Goal: Task Accomplishment & Management: Complete application form

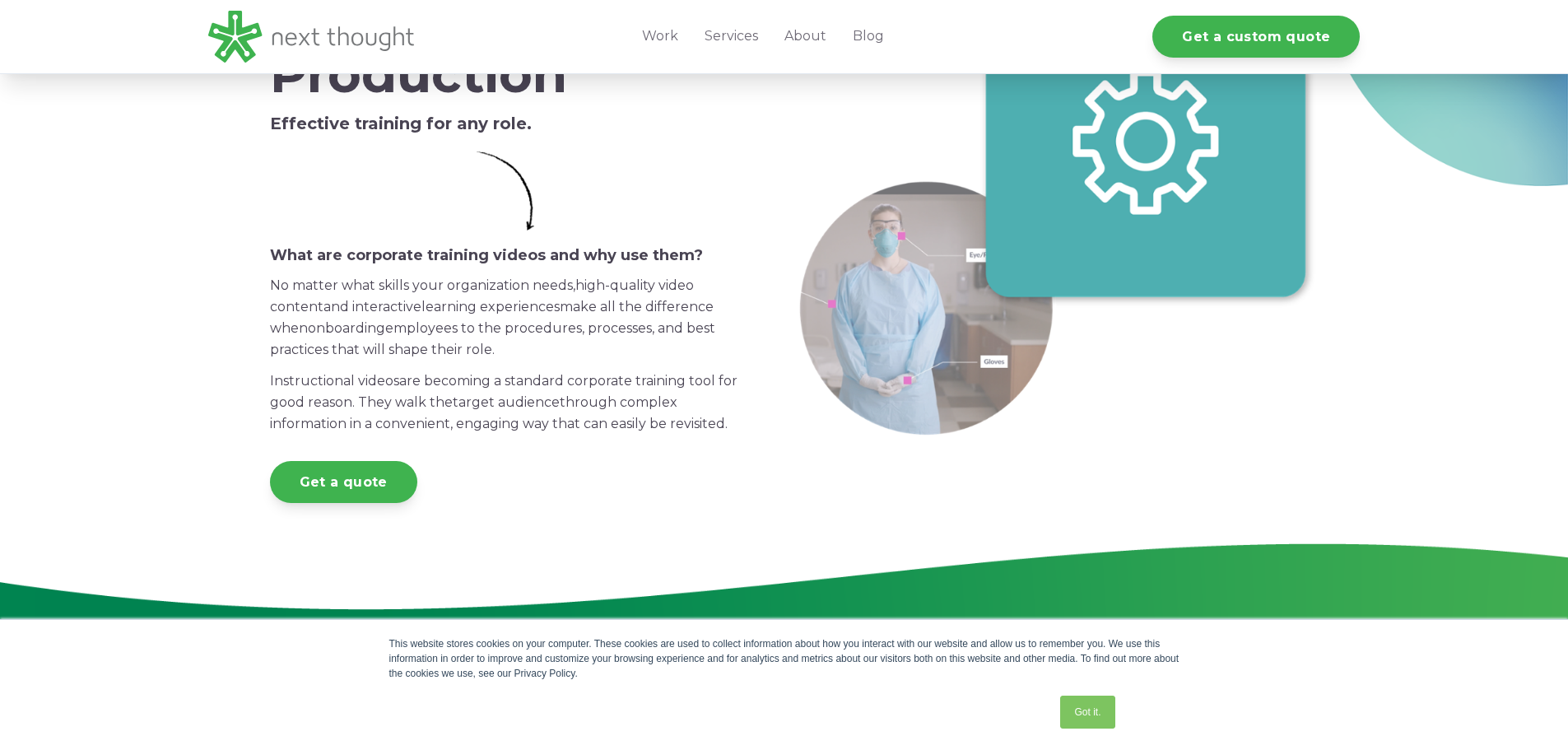
scroll to position [236, 0]
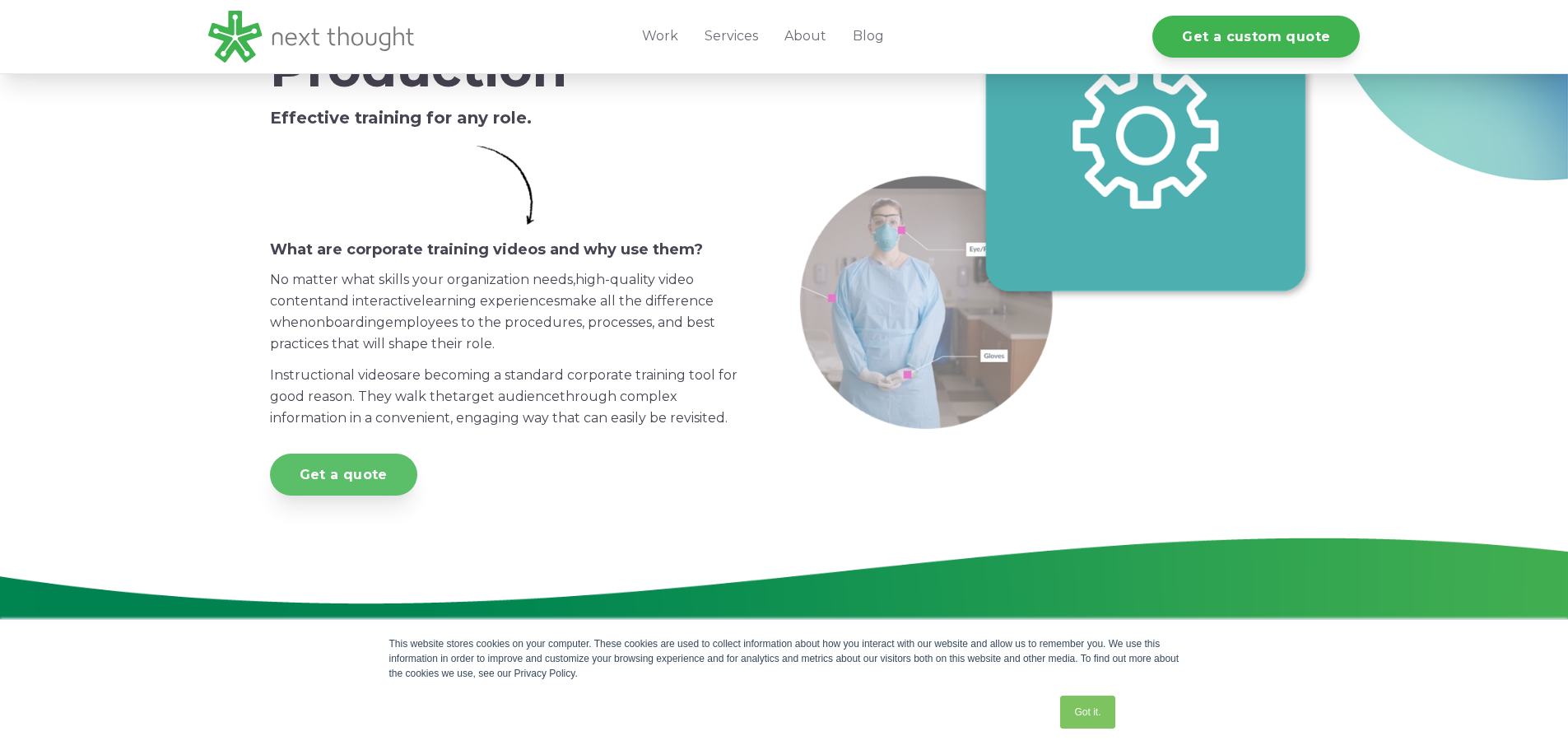
click at [338, 481] on link "Get a quote" at bounding box center [343, 475] width 147 height 42
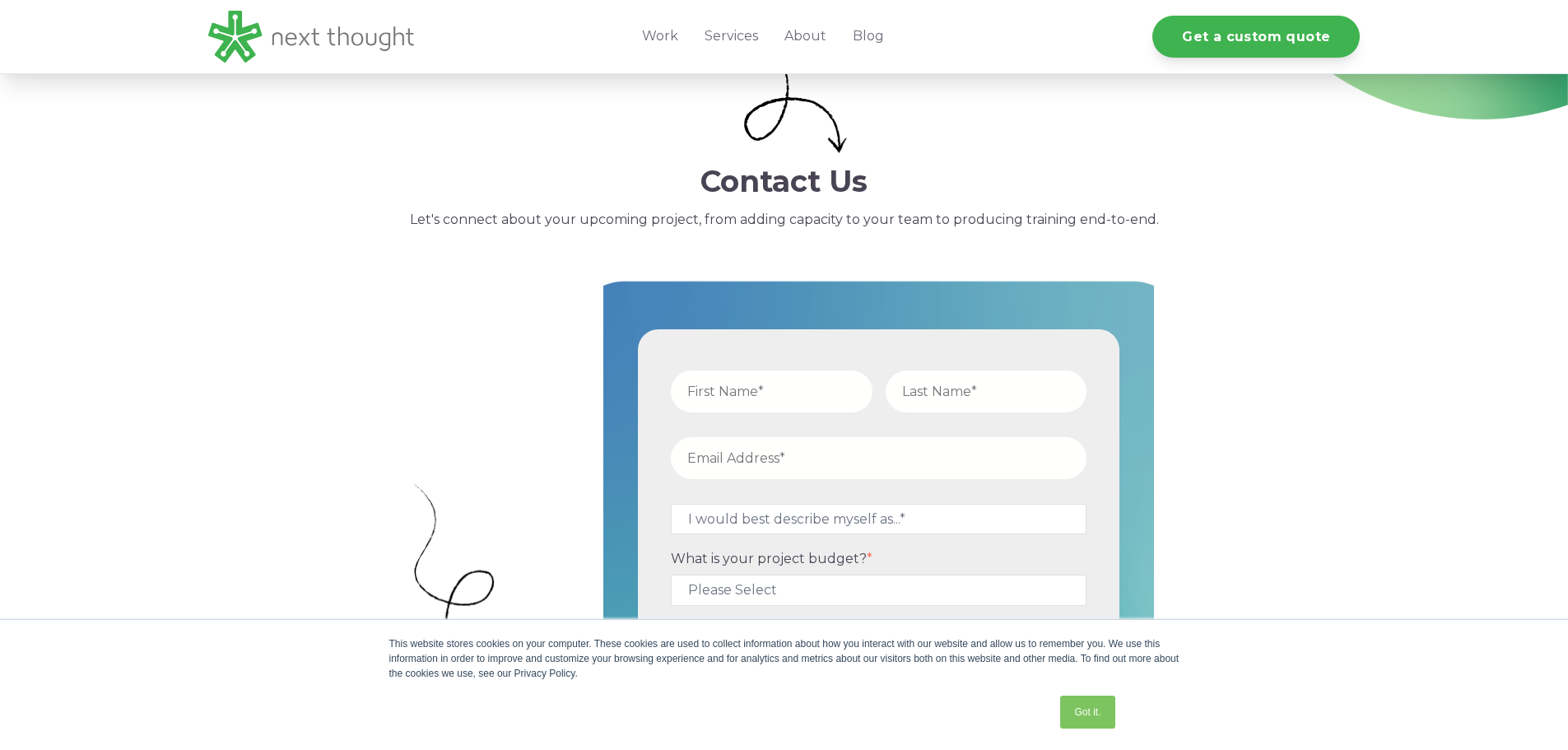
click at [752, 402] on input "text" at bounding box center [772, 392] width 202 height 42
type input "[PERSON_NAME]"
type input "Sterling"
type input "[PERSON_NAME][EMAIL_ADDRESS][DOMAIN_NAME]"
type input "19145882419"
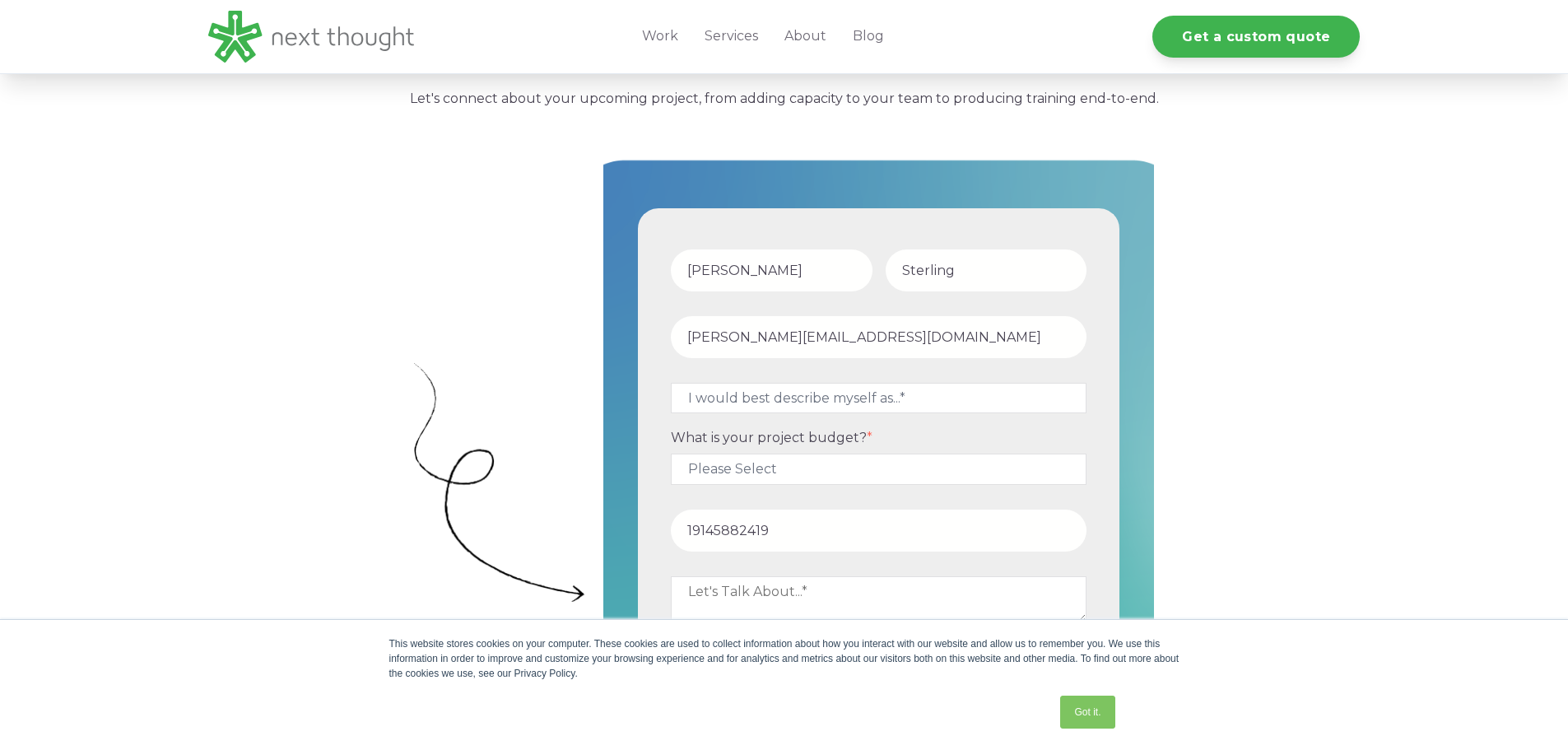
scroll to position [399, 0]
click at [772, 395] on select "I would best describe myself as...* Other I am an executive or owner of a compa…" at bounding box center [878, 396] width 416 height 30
select select "persona_10"
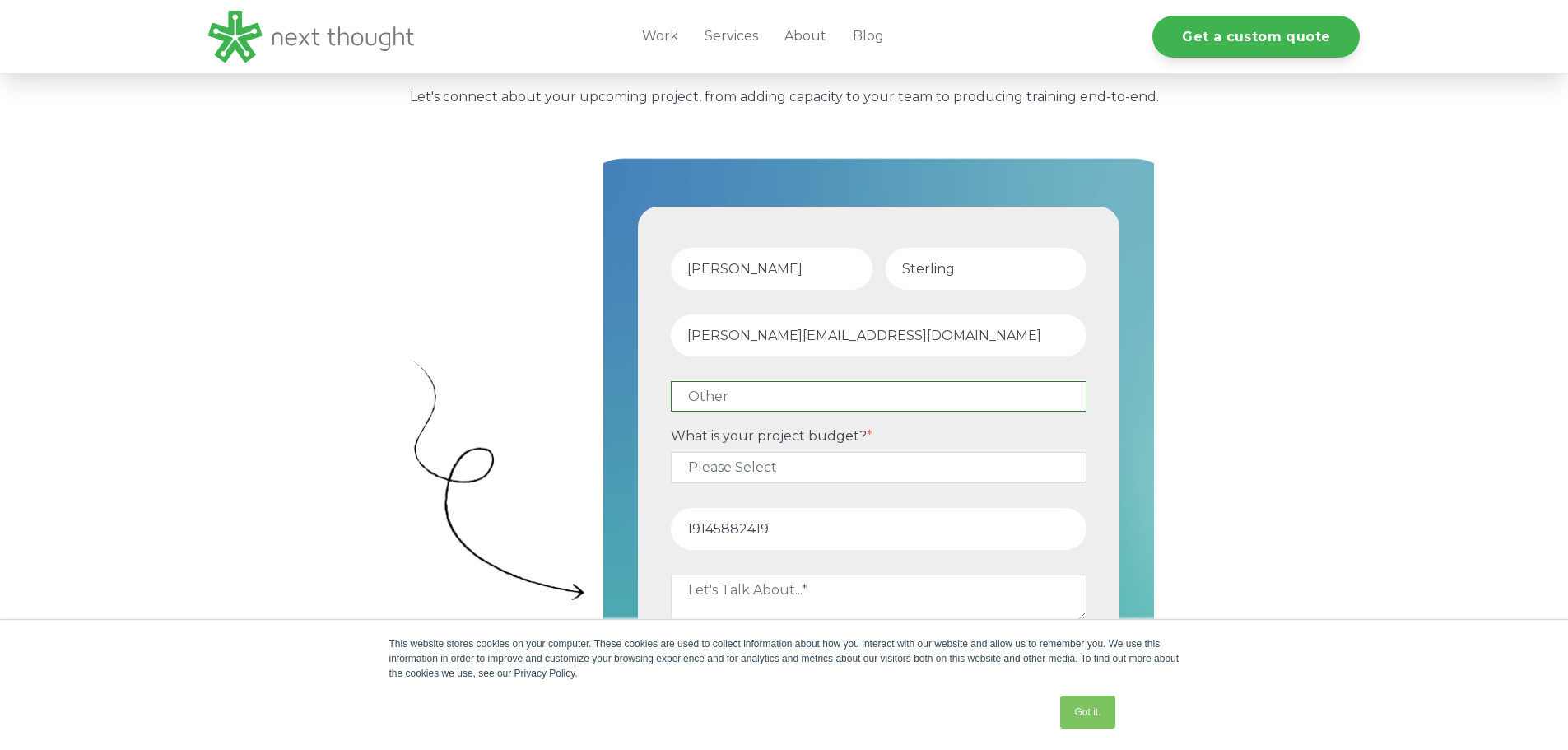
click at [671, 381] on select "I would best describe myself as...* Other I am an executive or owner of a compa…" at bounding box center [878, 396] width 416 height 30
click at [752, 466] on select "Please Select $5,000 - $15,000 $15,000 - $25,000 $25,000 - $50,000 $50,000+" at bounding box center [878, 467] width 416 height 30
select select "$5,000 - $15,000"
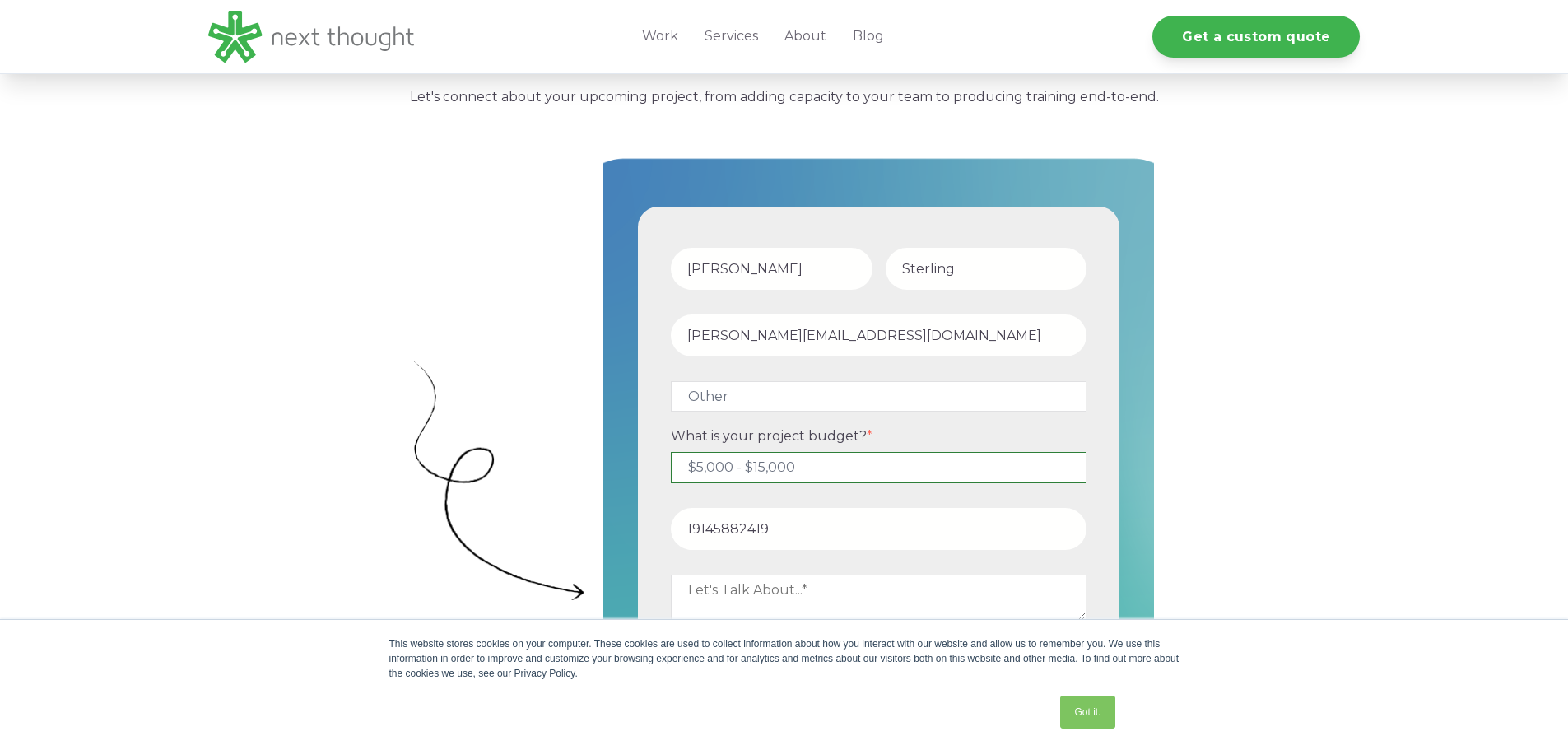
click at [671, 452] on select "Please Select $5,000 - $15,000 $15,000 - $25,000 $25,000 - $50,000 $50,000+" at bounding box center [878, 467] width 416 height 30
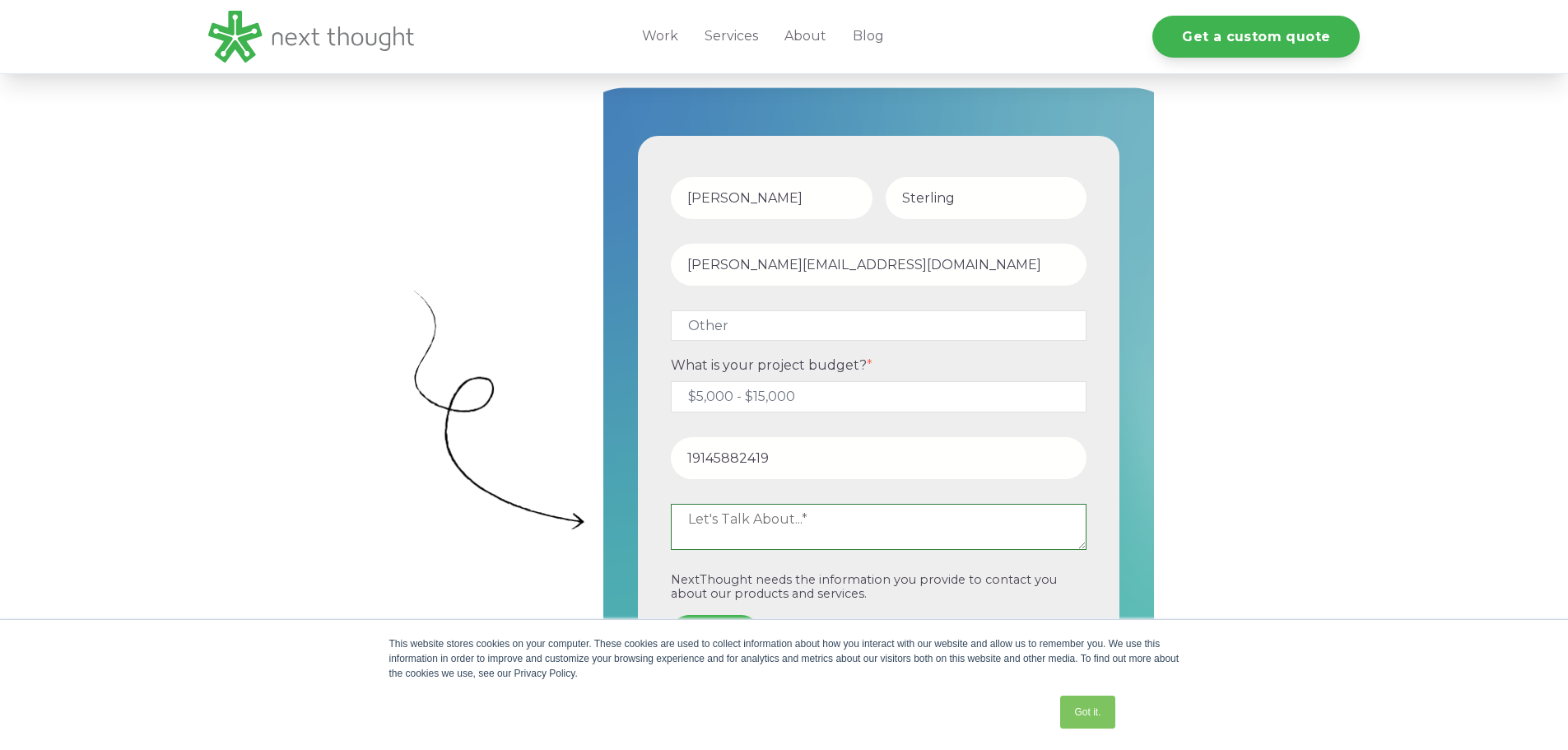
click at [755, 517] on textarea at bounding box center [878, 526] width 416 height 46
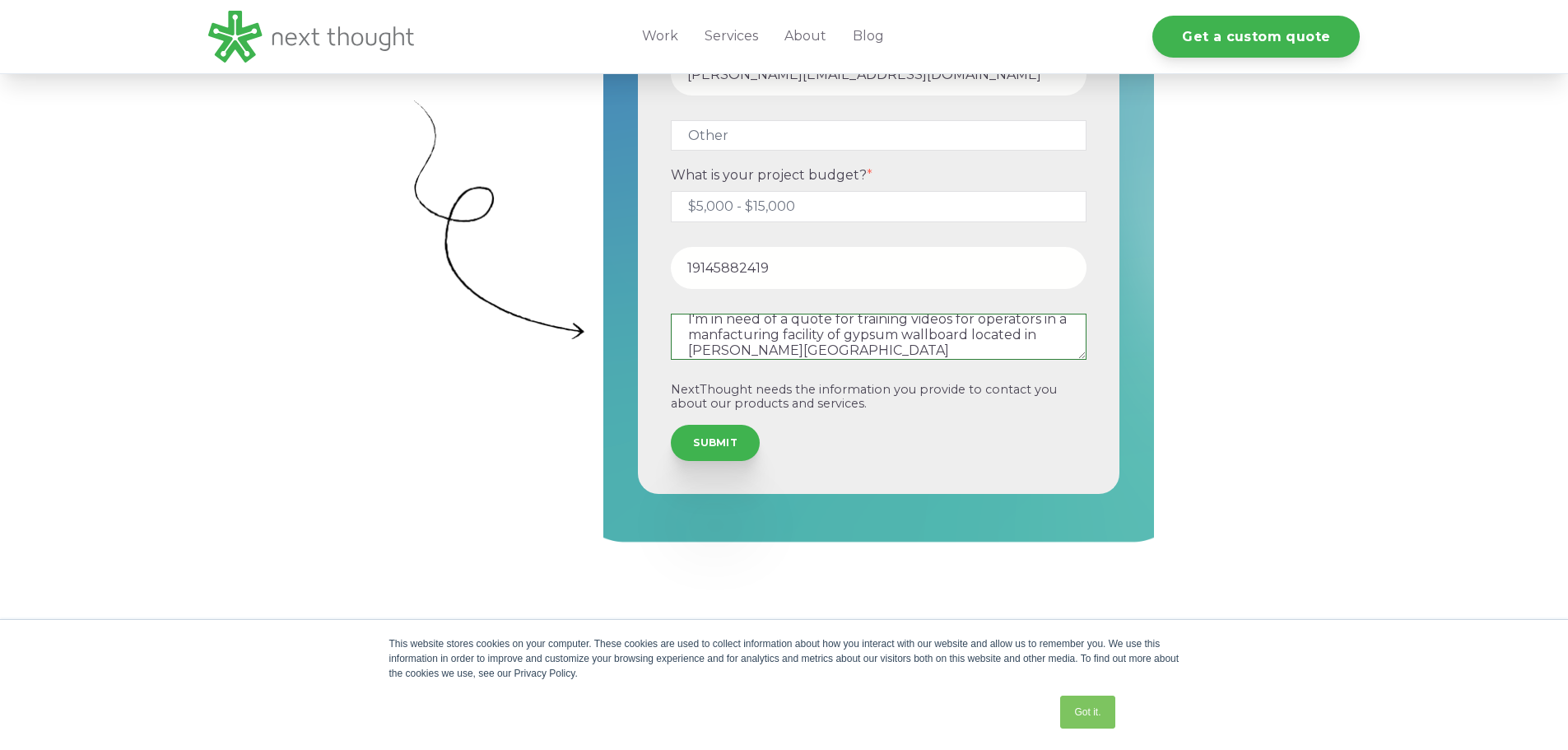
scroll to position [661, 0]
type textarea "Helllo, I'm in need of a quote for training videos for operators in a manfactur…"
click at [727, 430] on input "SUBMIT" at bounding box center [715, 441] width 89 height 36
